Goal: Information Seeking & Learning: Learn about a topic

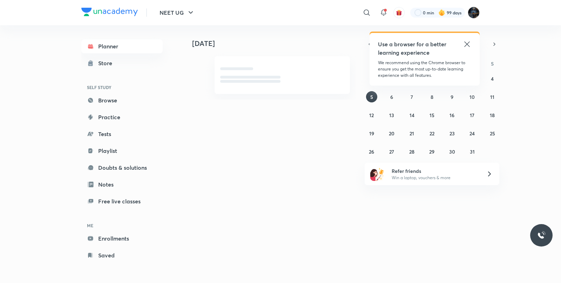
click at [297, 11] on div "​" at bounding box center [309, 12] width 129 height 17
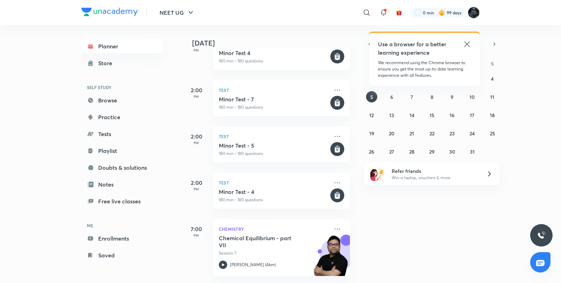
scroll to position [170, 0]
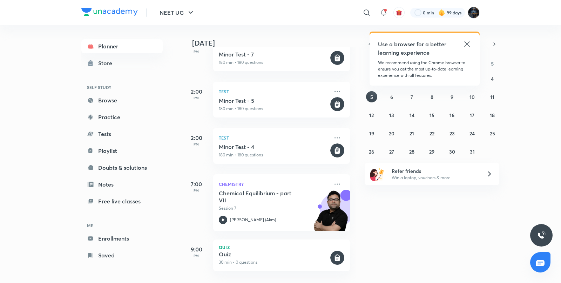
click at [468, 45] on icon at bounding box center [467, 44] width 8 height 8
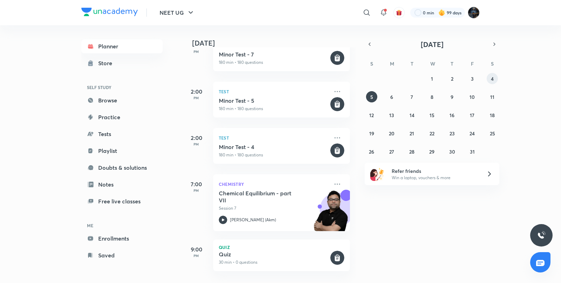
click at [496, 79] on button "4" at bounding box center [492, 78] width 11 height 11
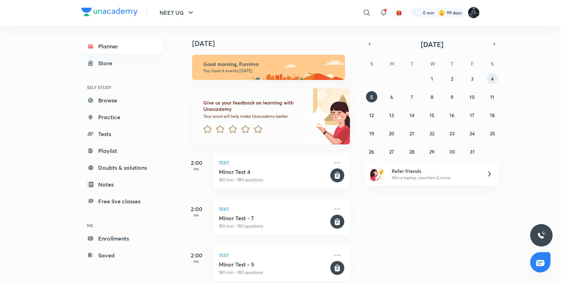
click at [489, 78] on button "4" at bounding box center [492, 78] width 11 height 11
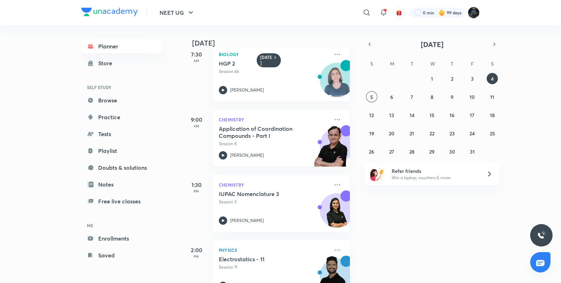
scroll to position [13, 0]
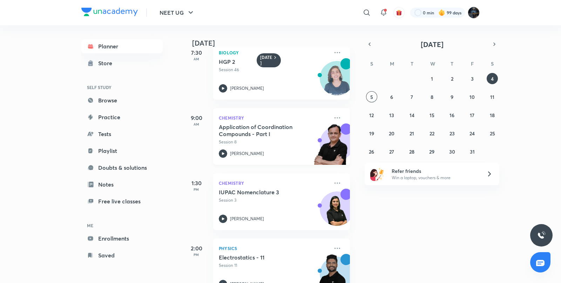
click at [222, 150] on icon at bounding box center [223, 153] width 8 height 8
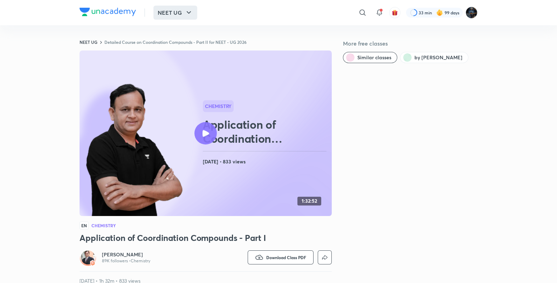
click at [164, 15] on button "NEET UG" at bounding box center [176, 13] width 44 height 14
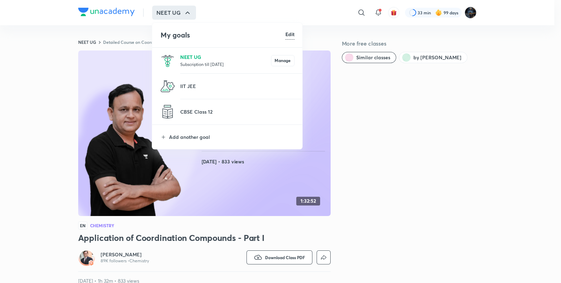
click at [181, 60] on p "NEET UG" at bounding box center [225, 56] width 91 height 7
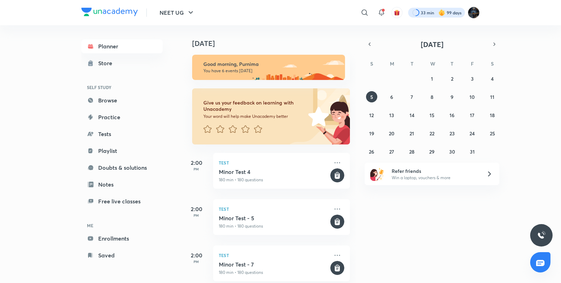
click at [428, 13] on div at bounding box center [436, 13] width 57 height 10
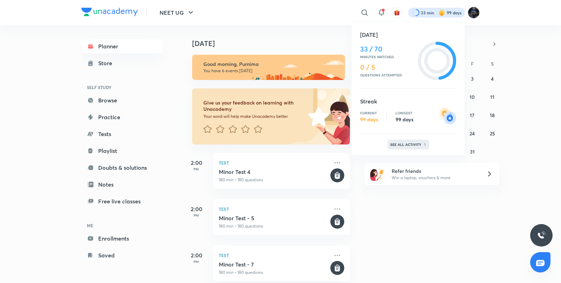
click at [428, 140] on div "See all activity" at bounding box center [408, 145] width 42 height 10
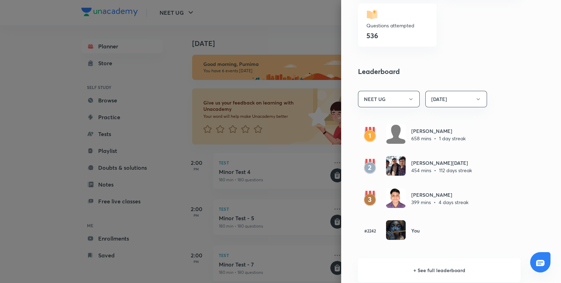
scroll to position [336, 0]
click at [258, 32] on div at bounding box center [280, 141] width 561 height 283
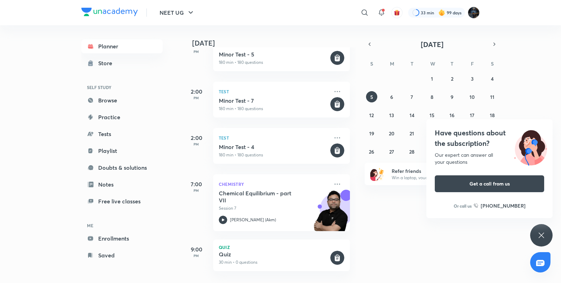
scroll to position [170, 7]
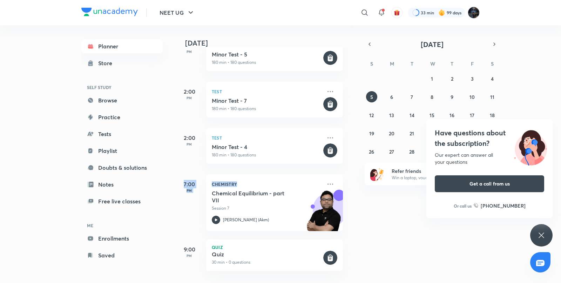
drag, startPoint x: 361, startPoint y: 202, endPoint x: 353, endPoint y: 147, distance: 55.3
click at [353, 147] on div "Today Good morning, Purnima You have 6 events today Give us your feedback on le…" at bounding box center [370, 154] width 377 height 258
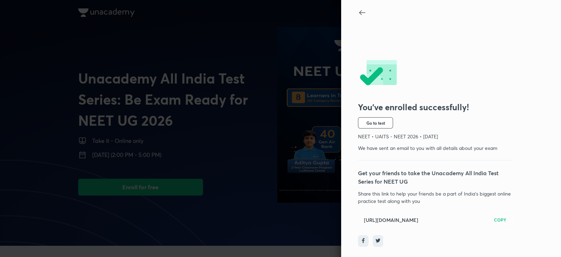
click at [364, 13] on icon at bounding box center [362, 12] width 8 height 8
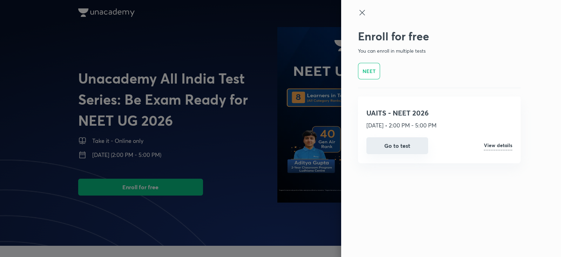
click at [410, 145] on button "Go to test" at bounding box center [397, 145] width 62 height 17
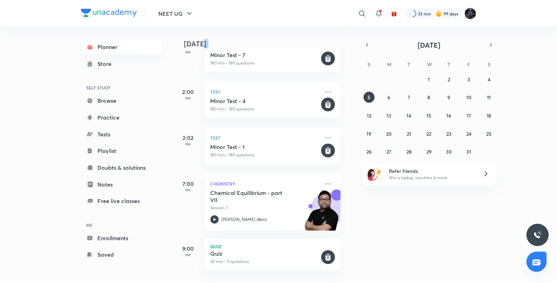
scroll to position [216, 7]
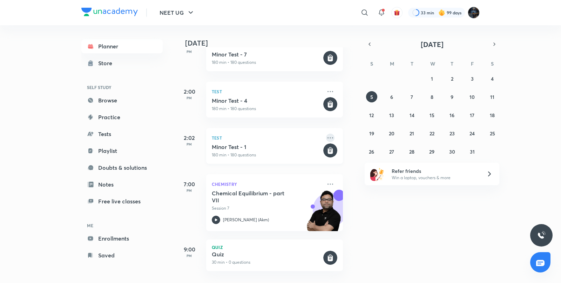
click at [326, 134] on icon at bounding box center [330, 138] width 8 height 8
click at [286, 135] on p "Test" at bounding box center [267, 138] width 110 height 8
click at [242, 152] on p "180 min • 180 questions" at bounding box center [267, 155] width 110 height 6
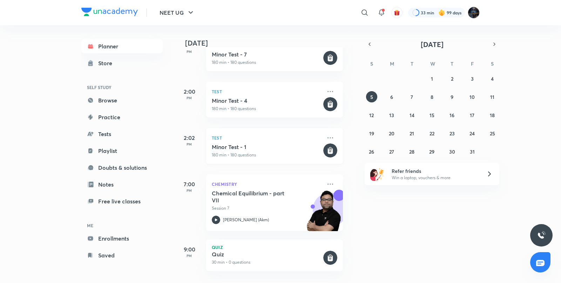
click at [317, 137] on div "Test Minor Test - 1 180 min • 180 questions" at bounding box center [274, 146] width 137 height 36
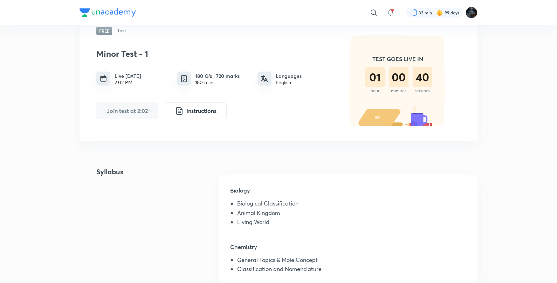
scroll to position [30, 0]
